Goal: Task Accomplishment & Management: Manage account settings

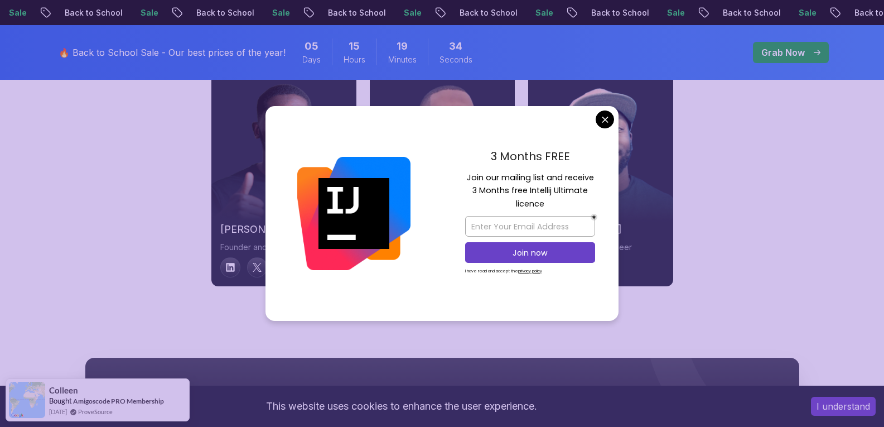
scroll to position [3880, 0]
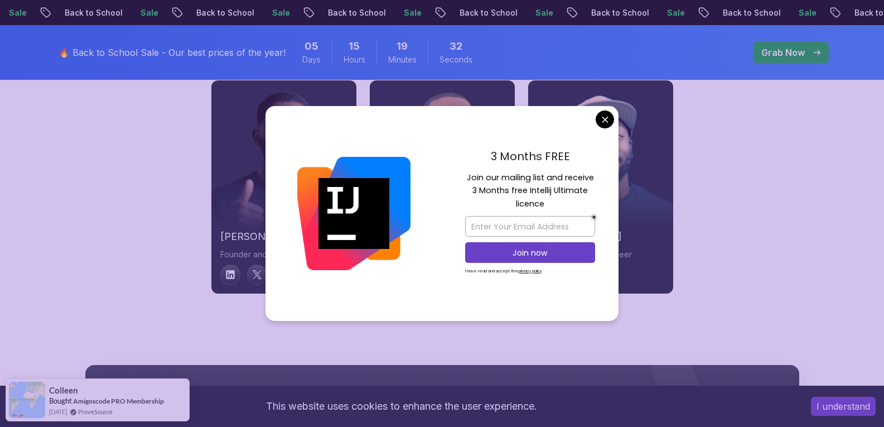
drag, startPoint x: 375, startPoint y: 117, endPoint x: 359, endPoint y: 189, distance: 73.9
click at [359, 189] on div at bounding box center [354, 213] width 177 height 215
click at [595, 129] on div "3 Months FREE Join our mailing list and receive 3 Months free Intellij Ultimate…" at bounding box center [530, 213] width 177 height 215
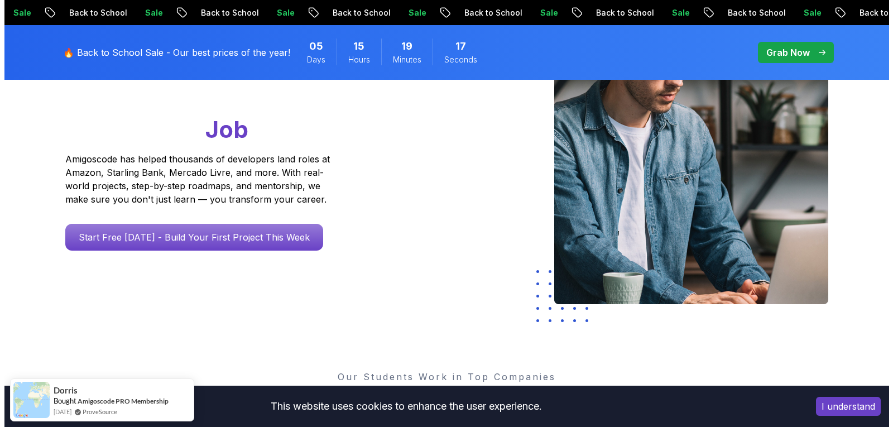
scroll to position [0, 0]
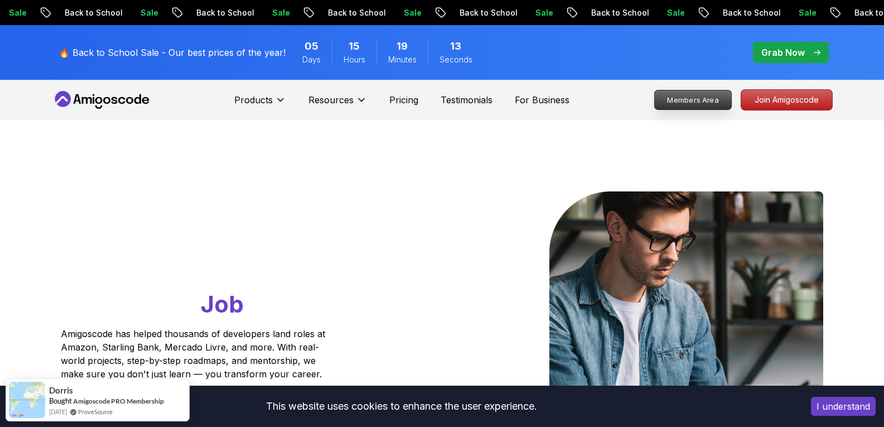
click at [685, 99] on p "Members Area" at bounding box center [692, 99] width 77 height 19
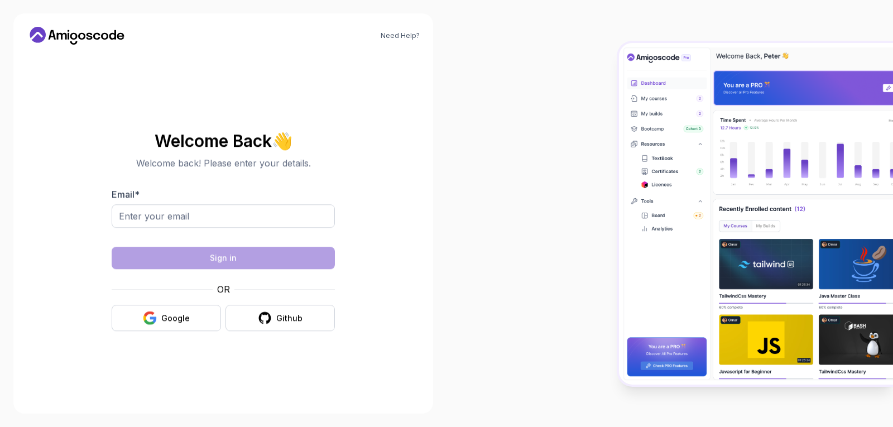
click at [685, 99] on img at bounding box center [756, 213] width 274 height 341
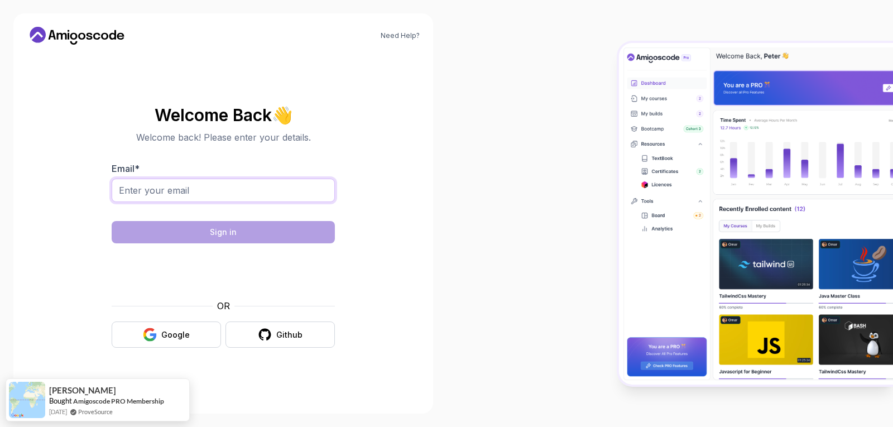
click at [263, 192] on input "Email *" at bounding box center [223, 190] width 223 height 23
type input "[DOMAIN_NAME][EMAIL_ADDRESS][DOMAIN_NAME]"
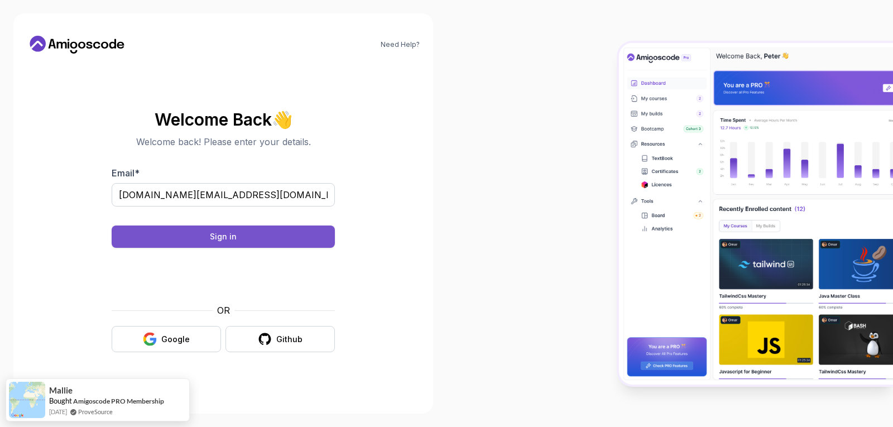
click at [311, 239] on button "Sign in" at bounding box center [223, 236] width 223 height 22
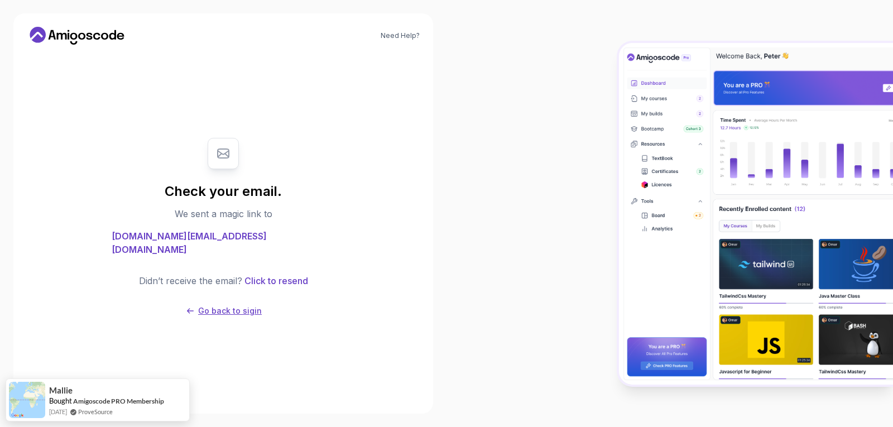
click at [196, 305] on button "Go back to sigin" at bounding box center [223, 310] width 77 height 11
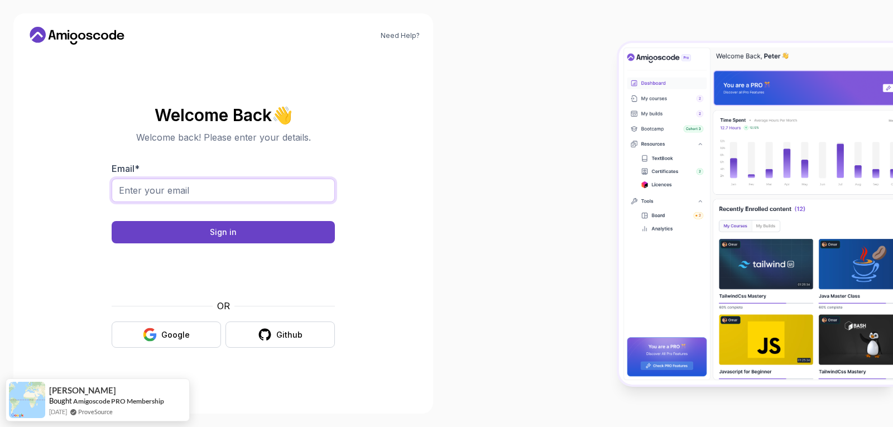
click at [217, 194] on input "Email *" at bounding box center [223, 190] width 223 height 23
type input "[EMAIL_ADDRESS][DOMAIN_NAME]"
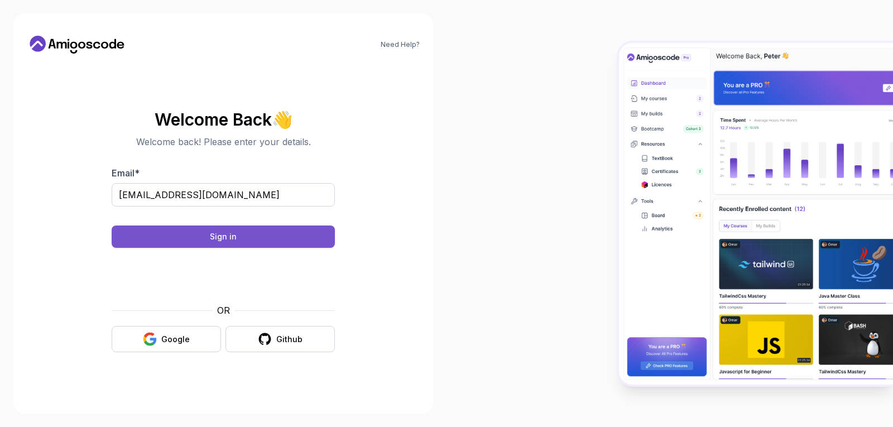
click at [258, 230] on button "Sign in" at bounding box center [223, 236] width 223 height 22
